Goal: Task Accomplishment & Management: Use online tool/utility

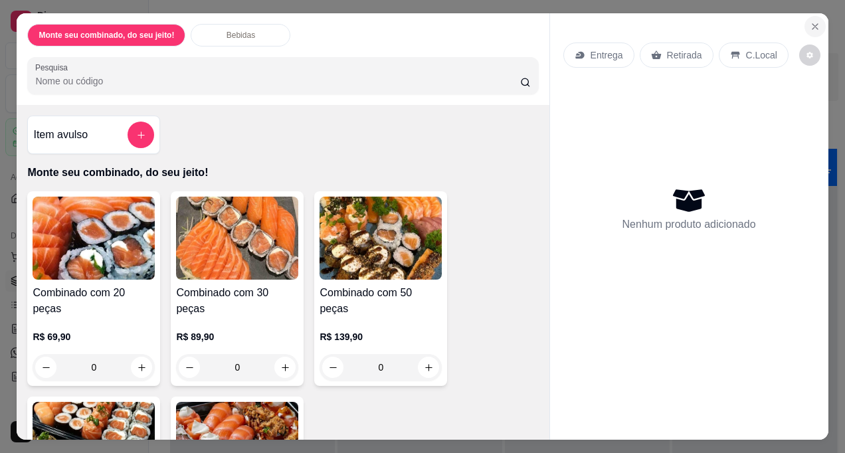
click at [812, 21] on icon "Close" at bounding box center [815, 26] width 11 height 11
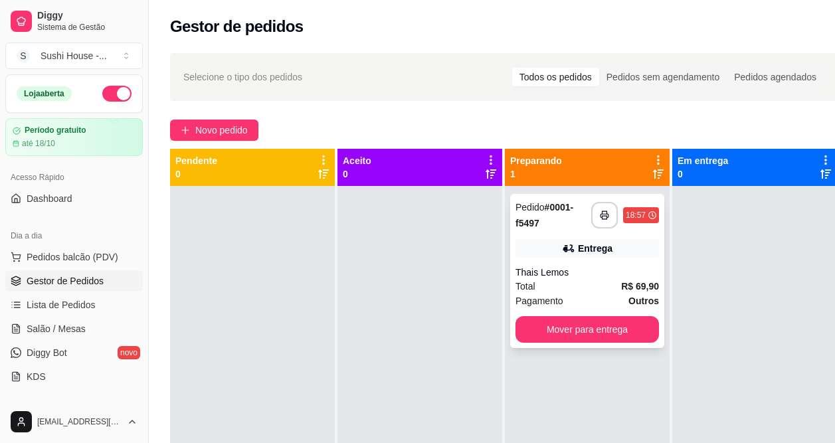
click at [618, 270] on div "Thais Lemos" at bounding box center [586, 272] width 143 height 13
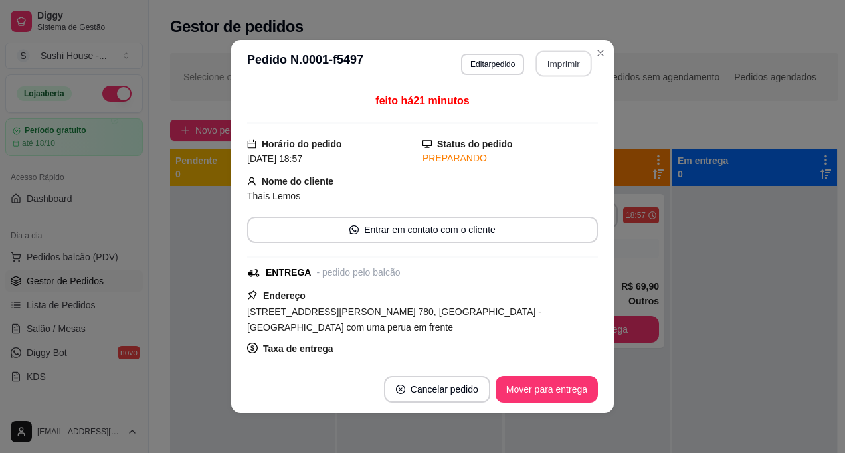
click at [558, 63] on button "Imprimir" at bounding box center [564, 64] width 56 height 26
click at [564, 72] on button "Imprimir" at bounding box center [564, 63] width 58 height 27
click at [568, 72] on button "Imprimir" at bounding box center [564, 64] width 56 height 26
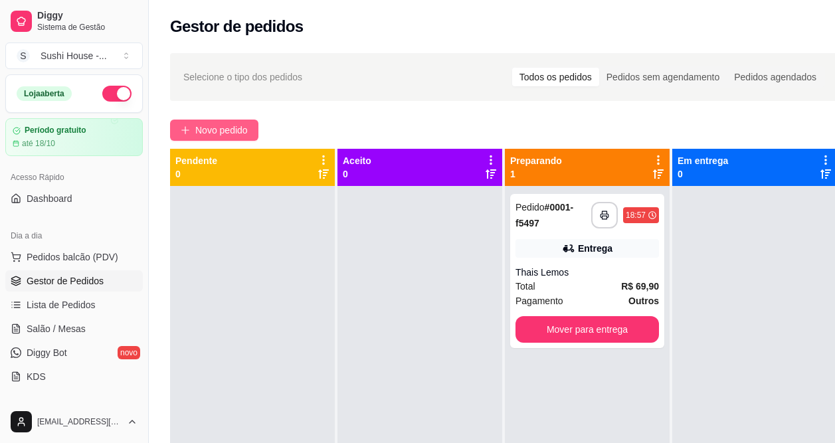
click at [219, 130] on span "Novo pedido" at bounding box center [221, 130] width 52 height 15
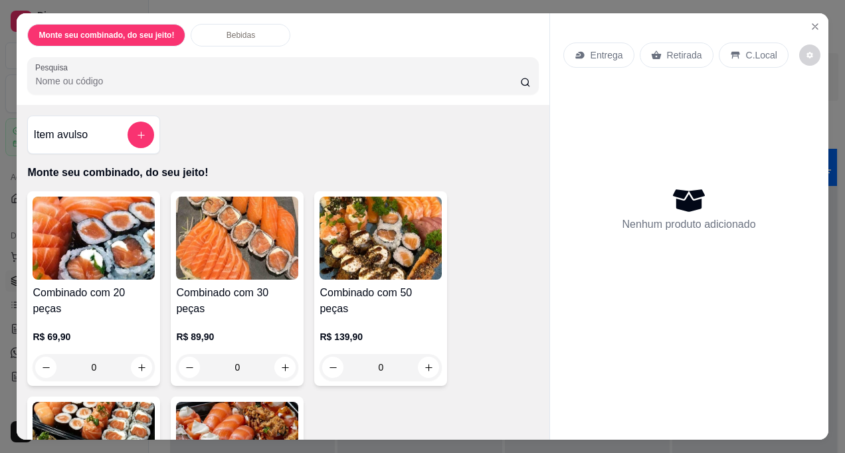
click at [605, 58] on div "Entrega" at bounding box center [598, 55] width 71 height 25
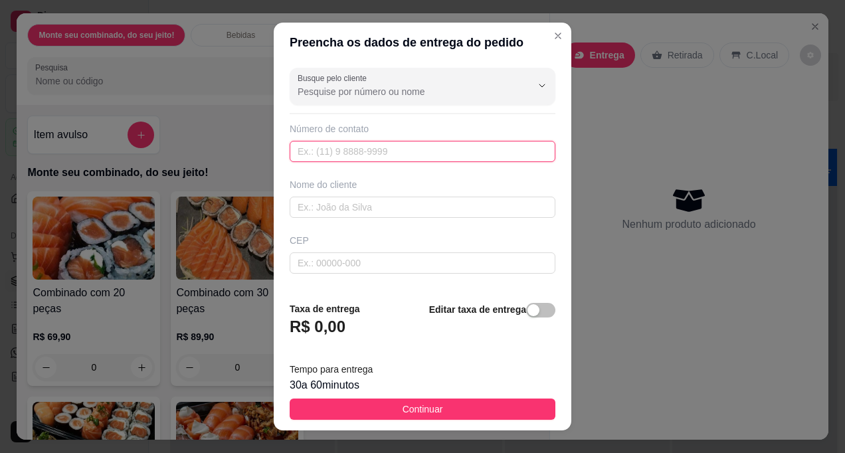
click at [422, 151] on input "text" at bounding box center [423, 151] width 266 height 21
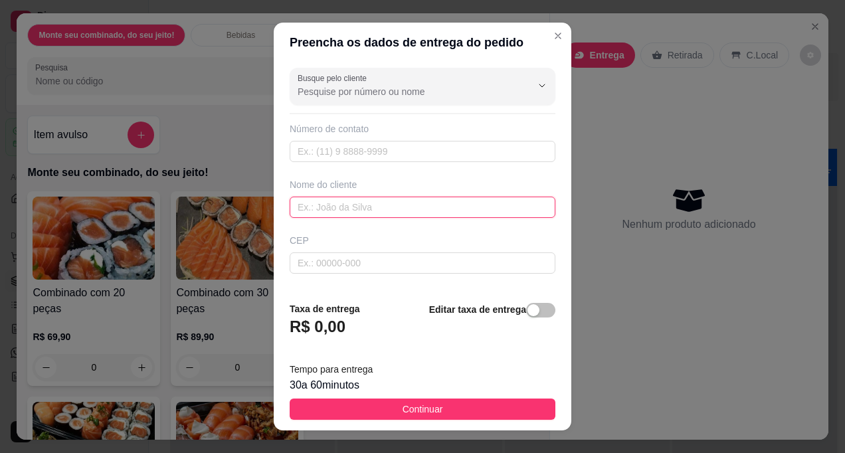
click at [398, 208] on input "text" at bounding box center [423, 207] width 266 height 21
type input "Nathália prima"
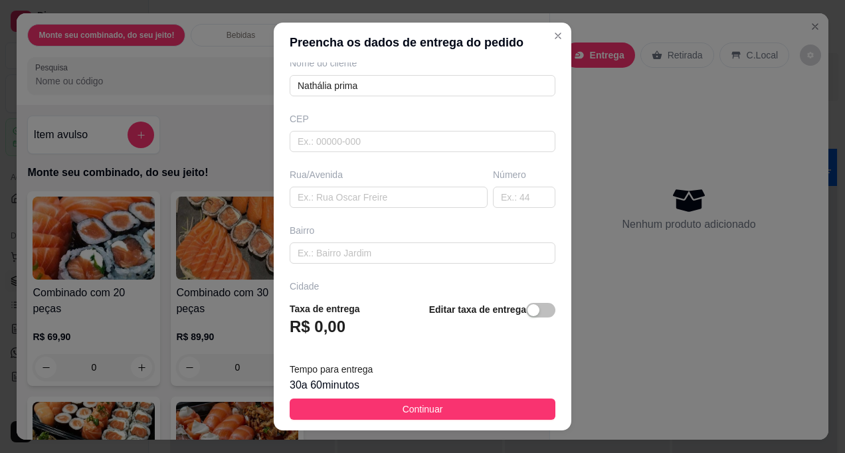
scroll to position [135, 0]
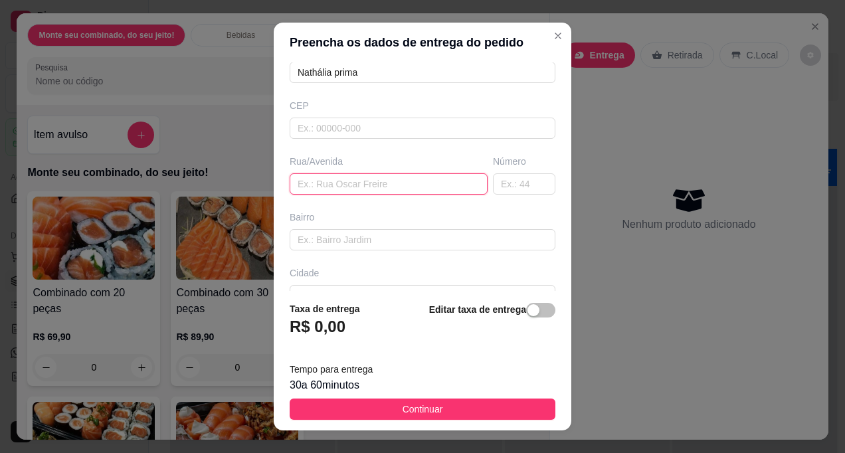
click at [436, 174] on input "text" at bounding box center [389, 183] width 198 height 21
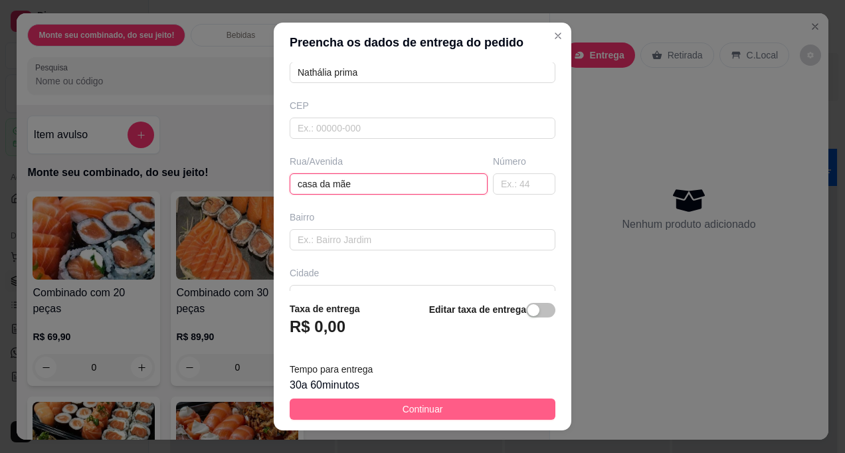
type input "casa da mãe"
click at [448, 408] on button "Continuar" at bounding box center [423, 408] width 266 height 21
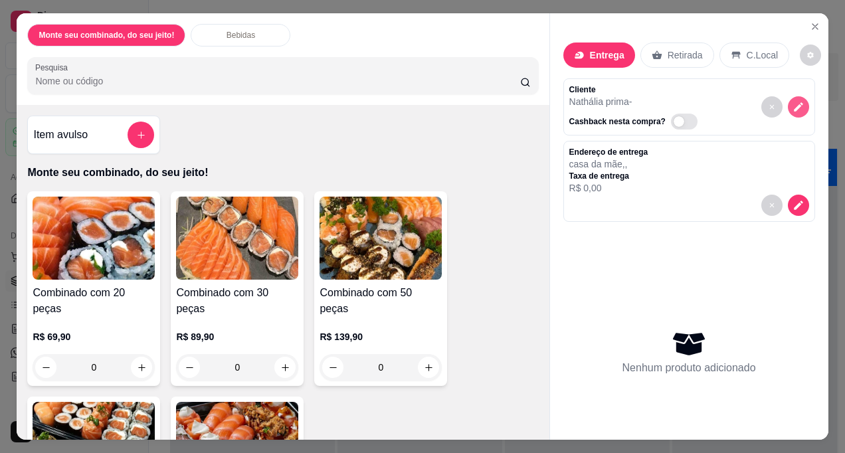
click at [794, 103] on icon "decrease-product-quantity" at bounding box center [798, 107] width 9 height 9
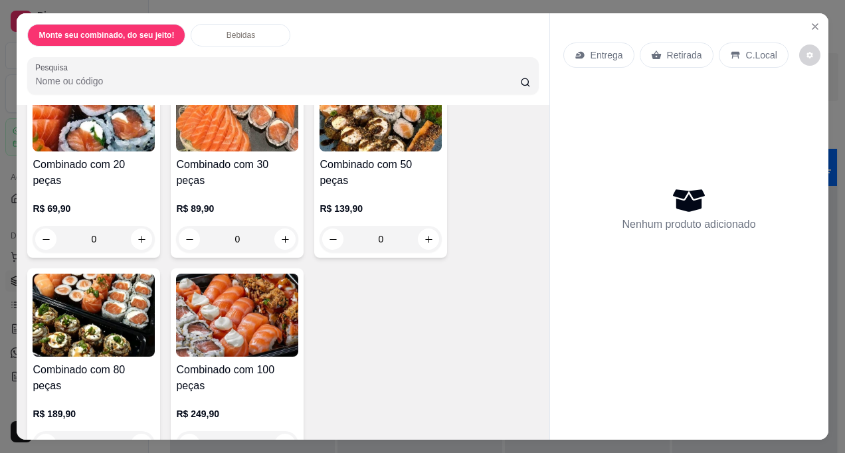
scroll to position [143, 0]
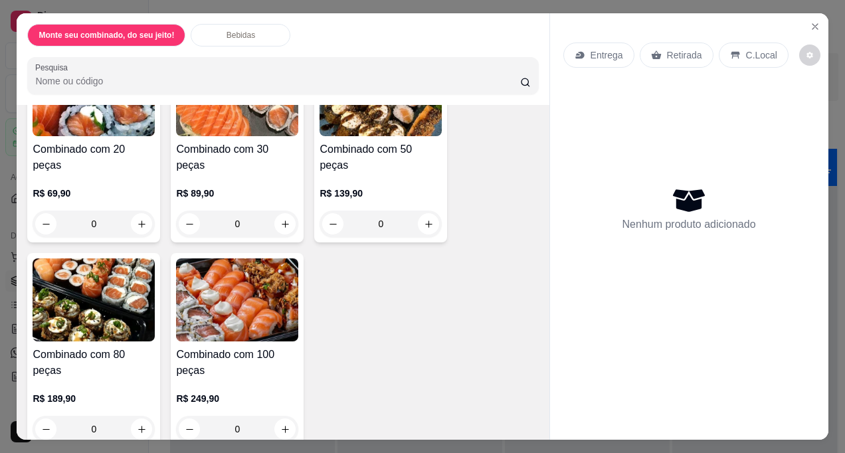
click at [54, 315] on img at bounding box center [94, 299] width 122 height 83
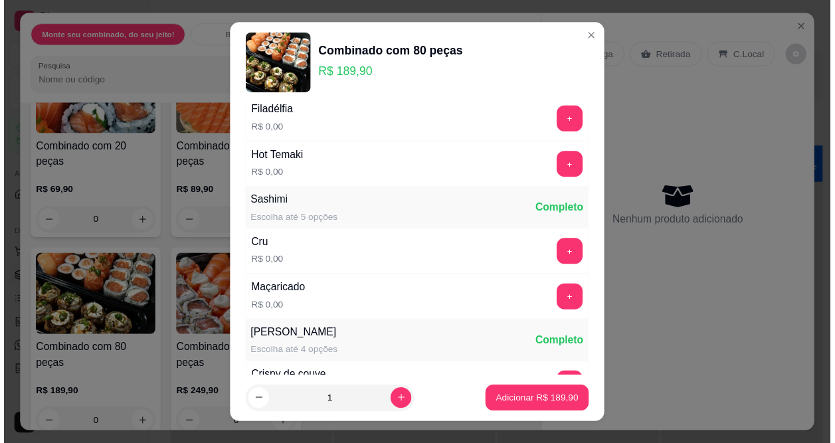
scroll to position [603, 0]
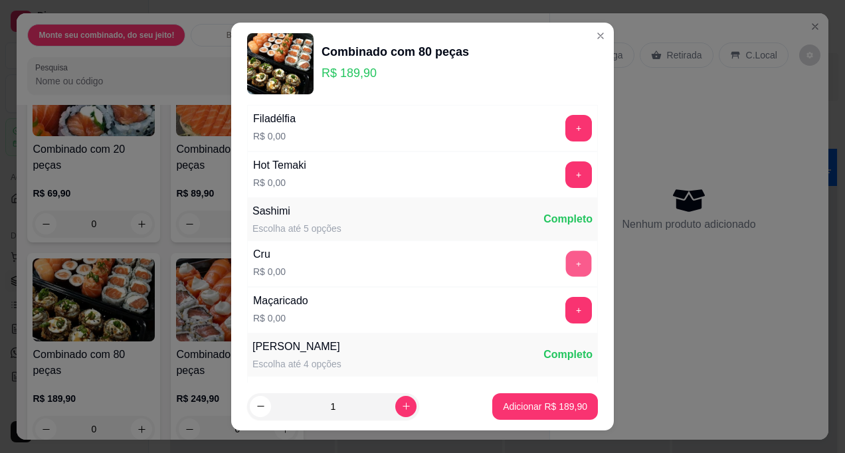
click at [566, 264] on button "+" at bounding box center [579, 263] width 26 height 26
click at [565, 264] on button "+" at bounding box center [578, 263] width 27 height 27
click at [566, 264] on button "+" at bounding box center [579, 263] width 26 height 26
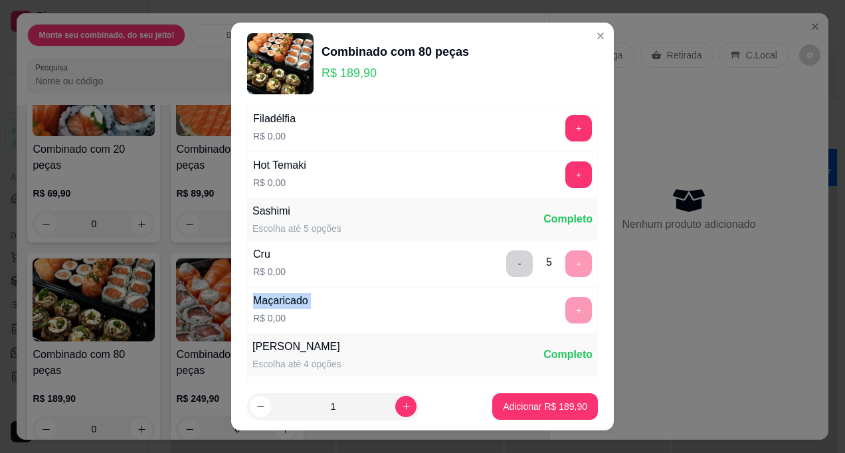
click at [555, 264] on div "- 5 +" at bounding box center [549, 263] width 96 height 27
click at [550, 264] on div "- 5 +" at bounding box center [549, 263] width 96 height 27
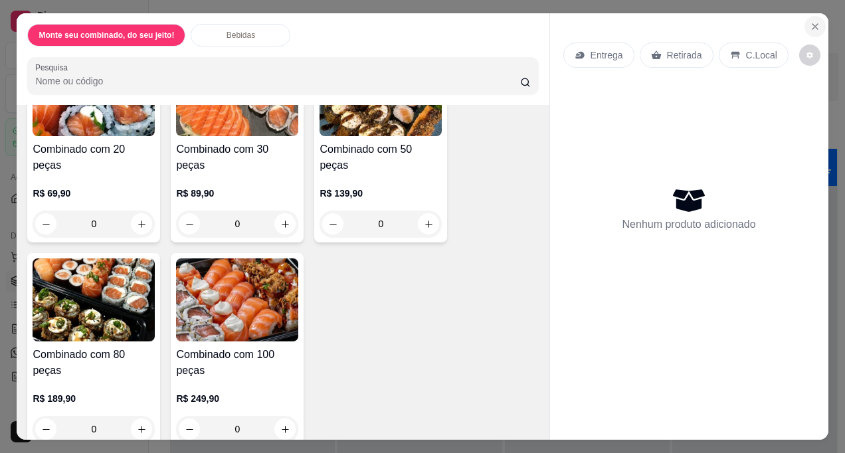
click at [811, 21] on icon "Close" at bounding box center [815, 26] width 11 height 11
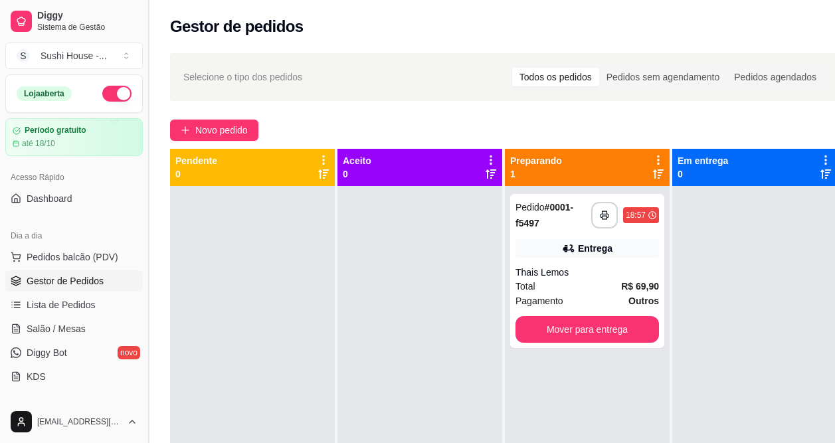
drag, startPoint x: 144, startPoint y: 161, endPoint x: 143, endPoint y: 204, distance: 43.2
click at [143, 204] on button "Toggle Sidebar" at bounding box center [148, 221] width 11 height 443
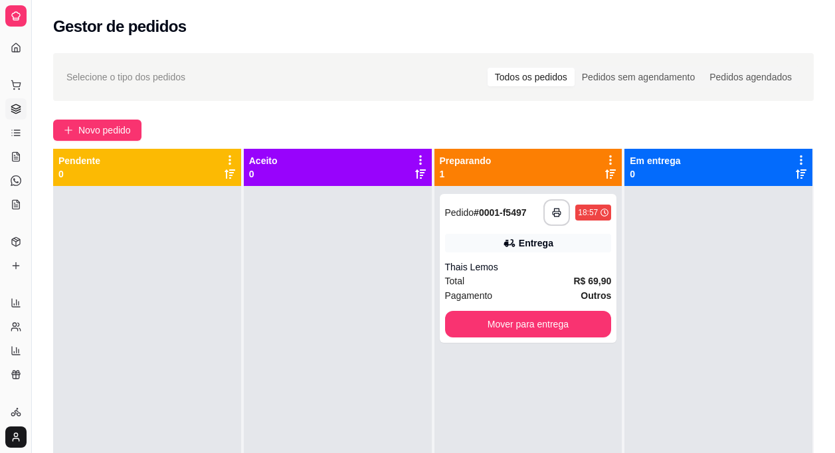
drag, startPoint x: 33, startPoint y: 116, endPoint x: 54, endPoint y: 114, distance: 21.3
click at [54, 114] on div "Diggy Sistema de Gestão S Sushi House - ... Loja aberta Período gratuito até 18…" at bounding box center [417, 327] width 835 height 655
click at [29, 122] on button "Toggle Sidebar" at bounding box center [31, 226] width 11 height 453
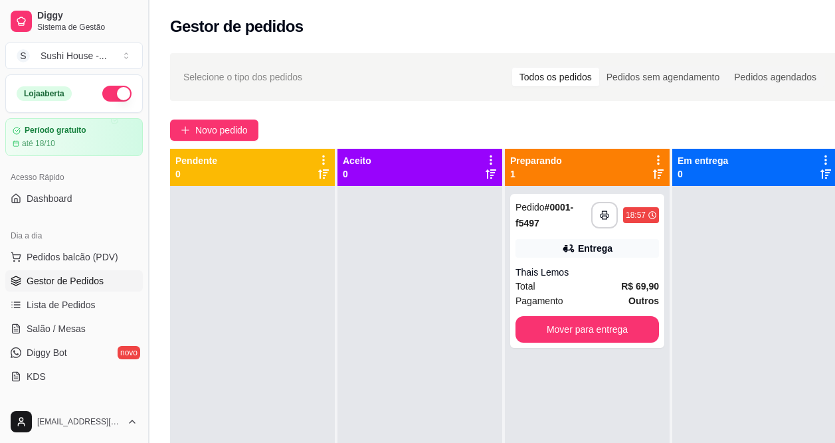
click at [143, 161] on button "Toggle Sidebar" at bounding box center [148, 221] width 11 height 443
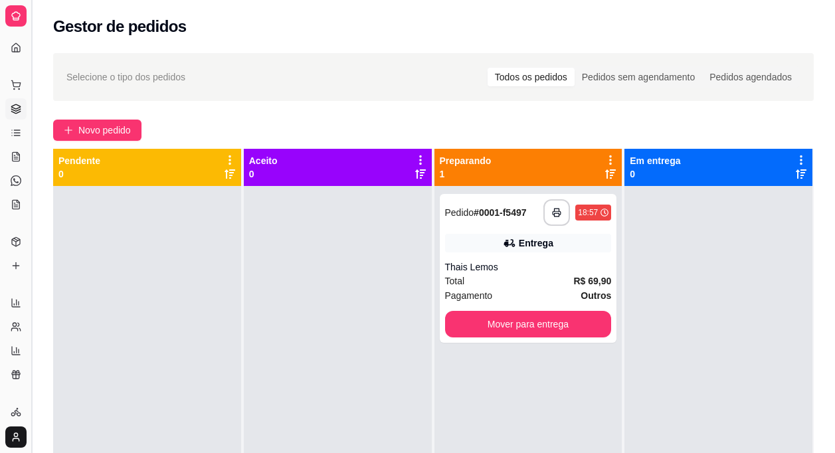
click at [33, 153] on button "Toggle Sidebar" at bounding box center [31, 226] width 11 height 453
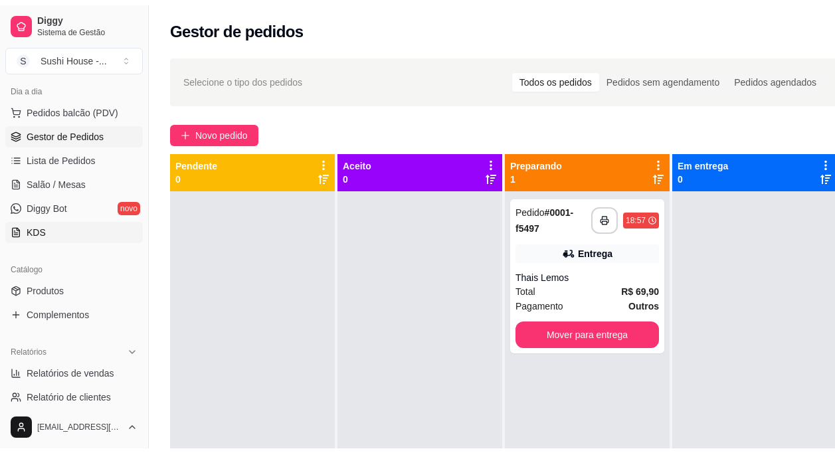
scroll to position [160, 0]
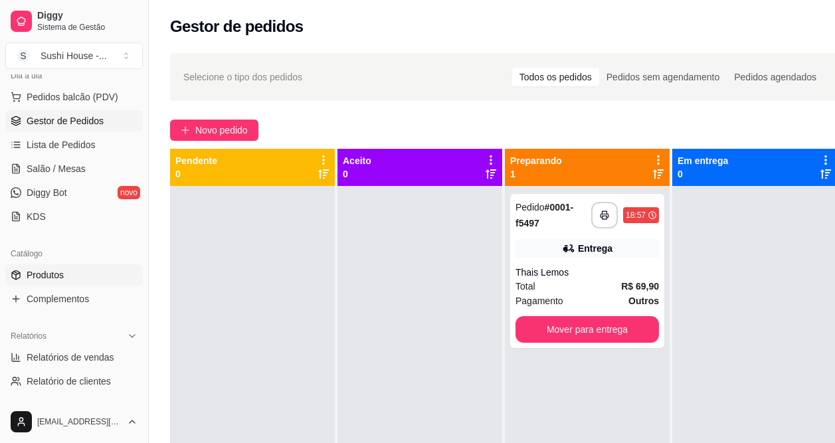
click at [72, 268] on link "Produtos" at bounding box center [73, 274] width 137 height 21
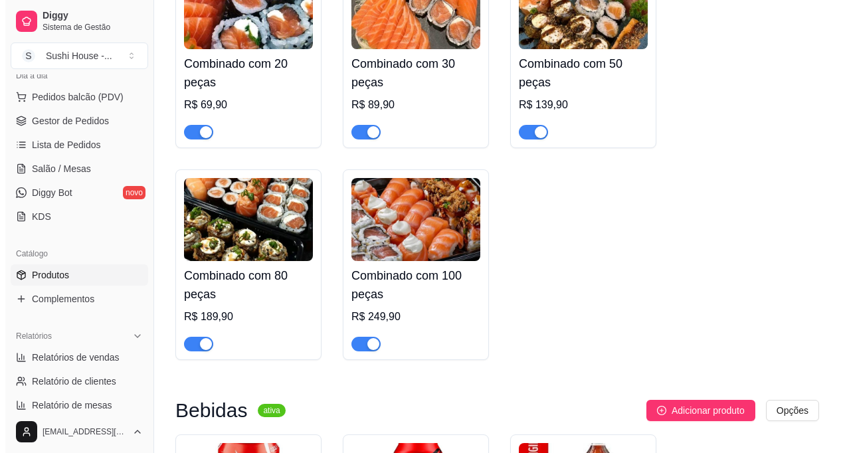
scroll to position [229, 0]
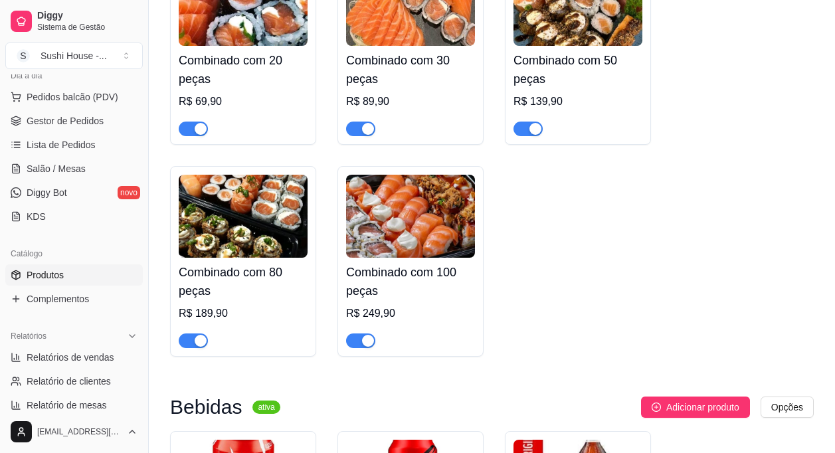
click at [248, 252] on img at bounding box center [243, 216] width 129 height 83
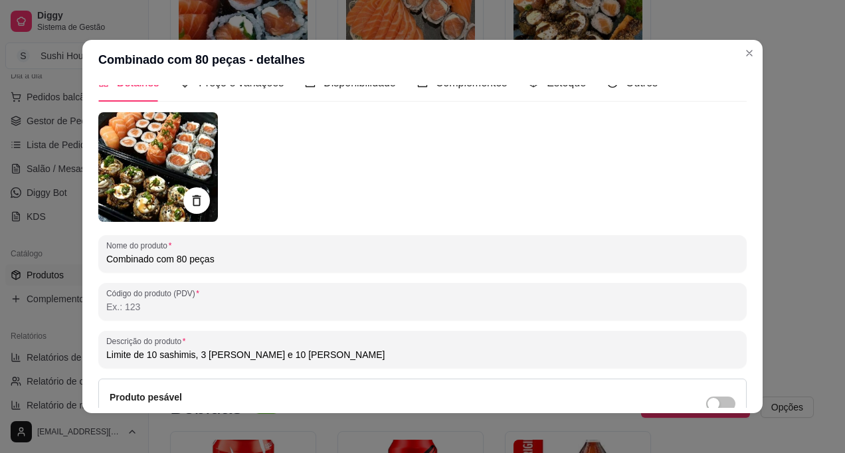
scroll to position [0, 0]
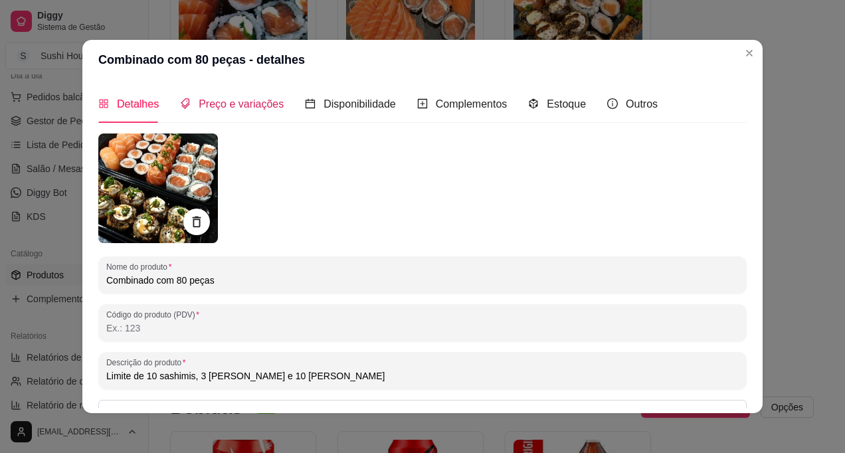
click at [226, 98] on span "Preço e variações" at bounding box center [241, 103] width 85 height 11
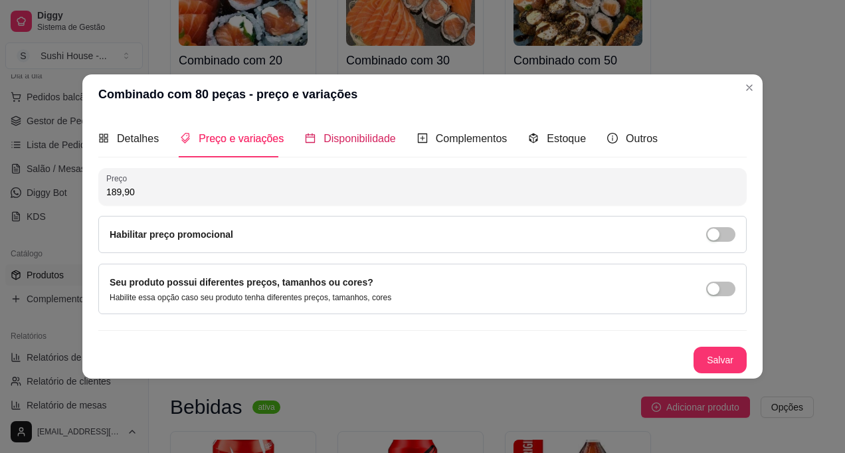
click at [344, 136] on span "Disponibilidade" at bounding box center [359, 138] width 72 height 11
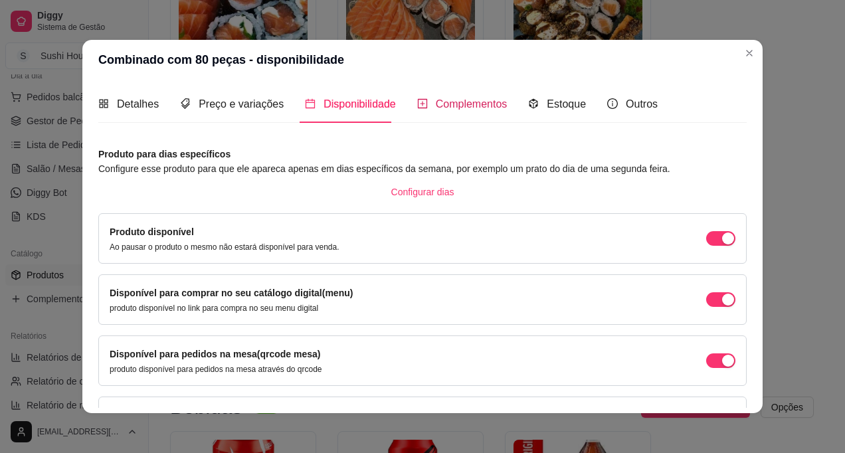
click at [457, 107] on span "Complementos" at bounding box center [472, 103] width 72 height 11
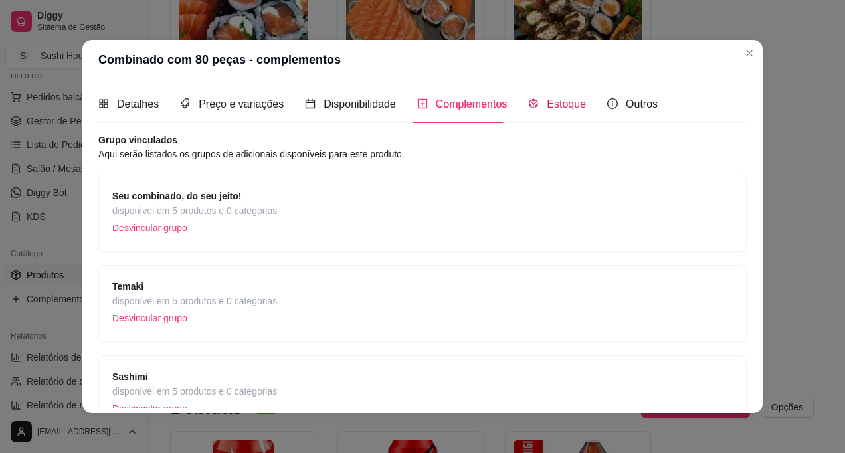
click at [556, 108] on span "Estoque" at bounding box center [566, 103] width 39 height 11
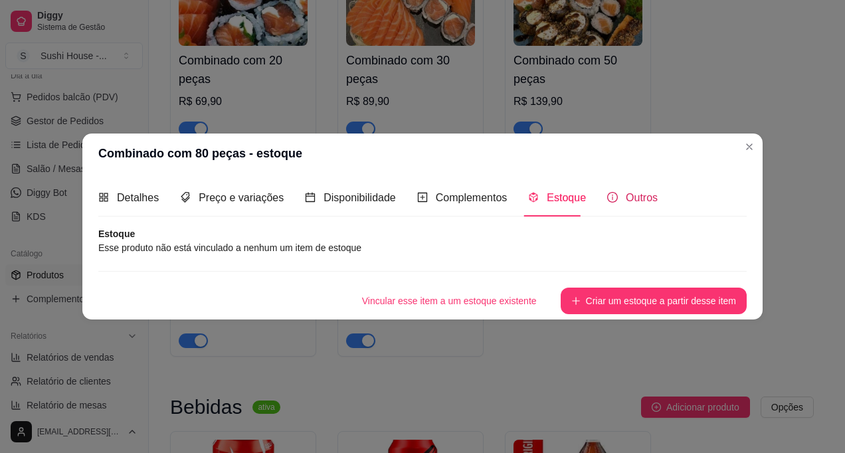
click at [626, 202] on span "Outros" at bounding box center [642, 197] width 32 height 11
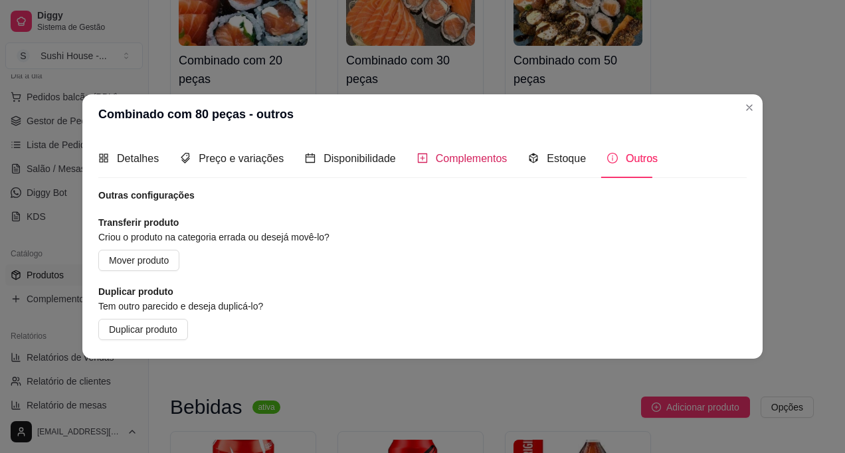
click at [483, 161] on span "Complementos" at bounding box center [472, 158] width 72 height 11
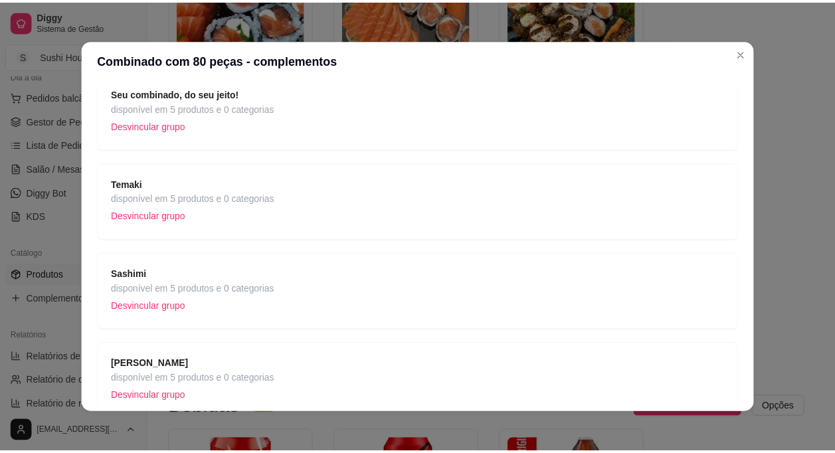
scroll to position [106, 0]
